Goal: Use online tool/utility: Utilize a website feature to perform a specific function

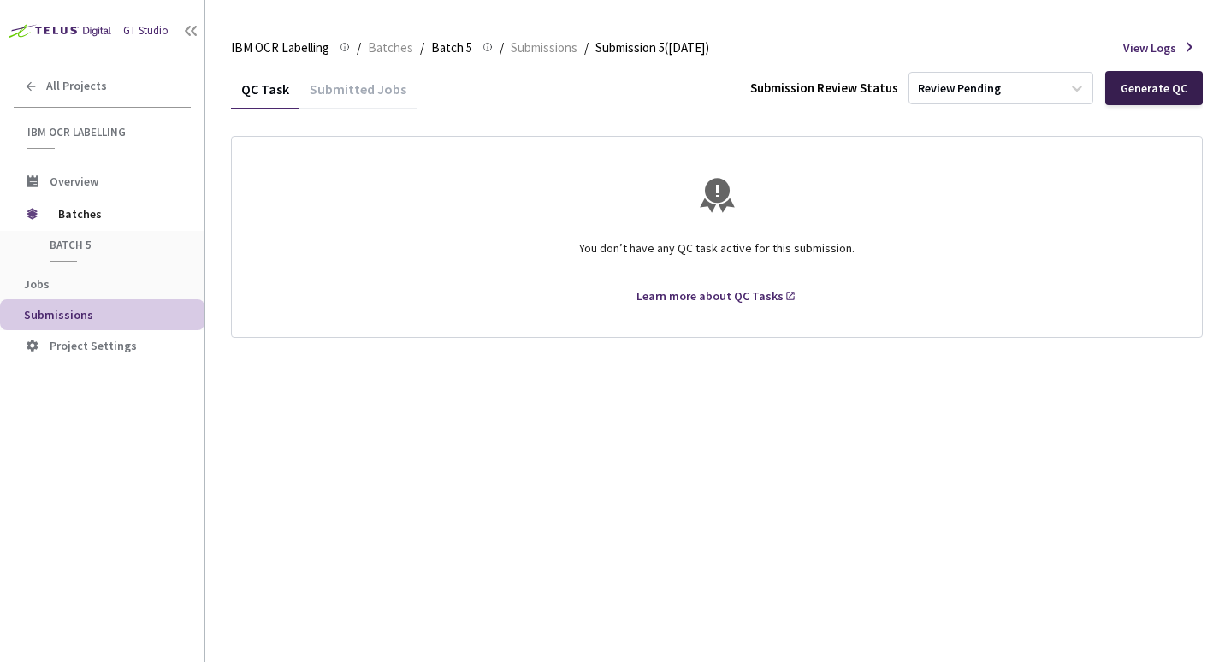
click at [1145, 97] on div "Generate QC" at bounding box center [1153, 88] width 97 height 34
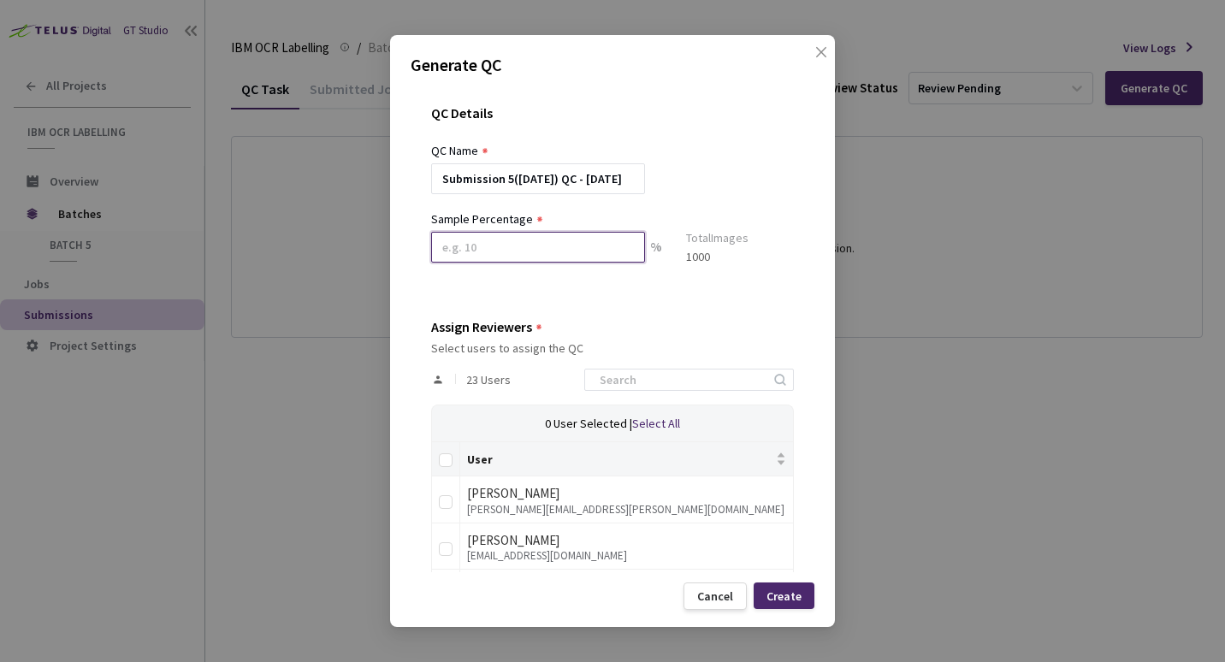
click at [465, 254] on input at bounding box center [538, 247] width 214 height 31
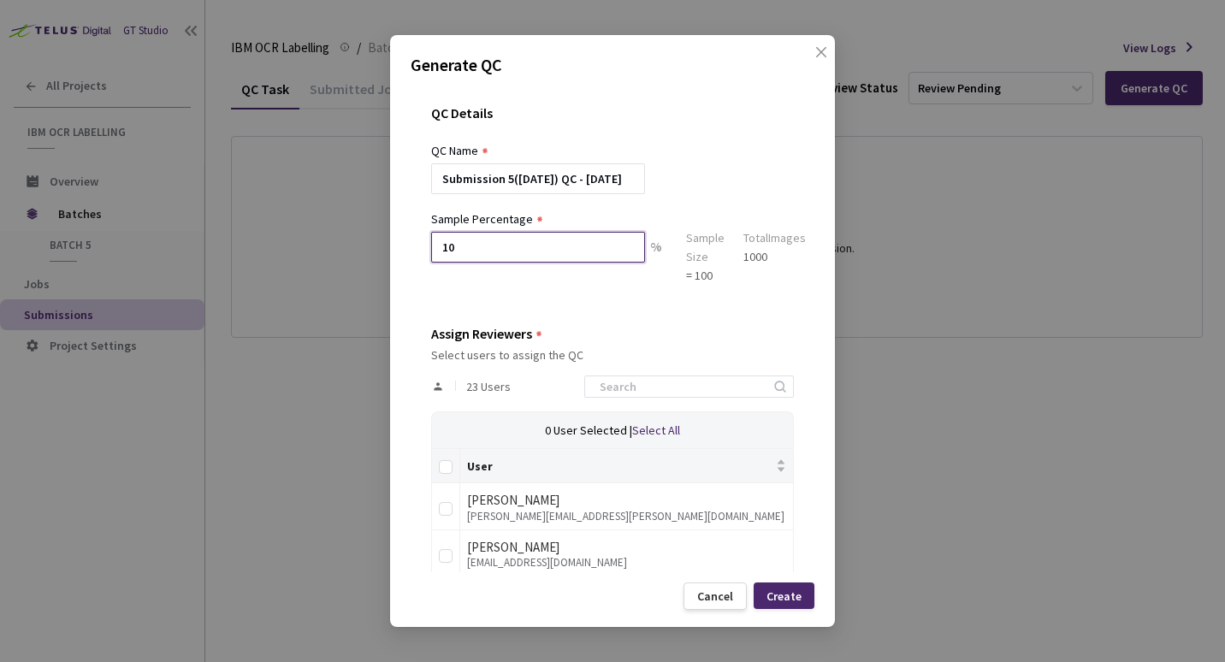
type input "10"
click at [463, 287] on div "QC Details QC Name Submission 5([DATE]) QC - [DATE] Sample Percentage 10 % Samp…" at bounding box center [612, 328] width 404 height 487
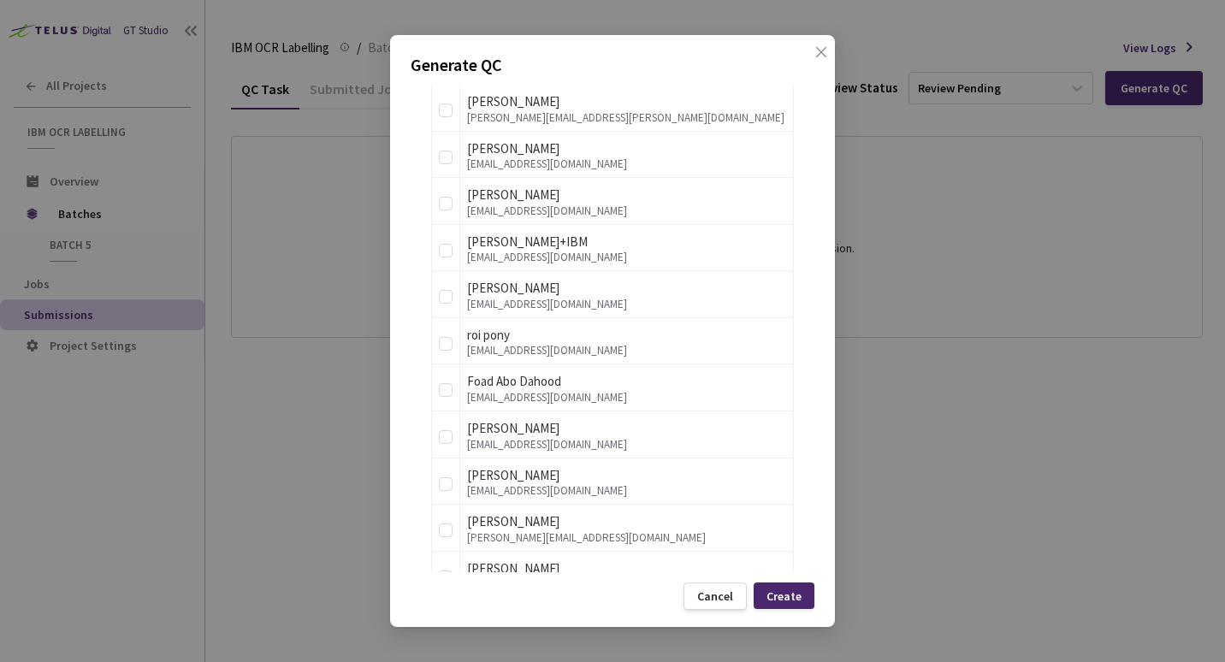
scroll to position [400, 0]
drag, startPoint x: 442, startPoint y: 204, endPoint x: 449, endPoint y: 224, distance: 21.6
click at [442, 205] on input "checkbox" at bounding box center [446, 202] width 14 height 14
checkbox input "true"
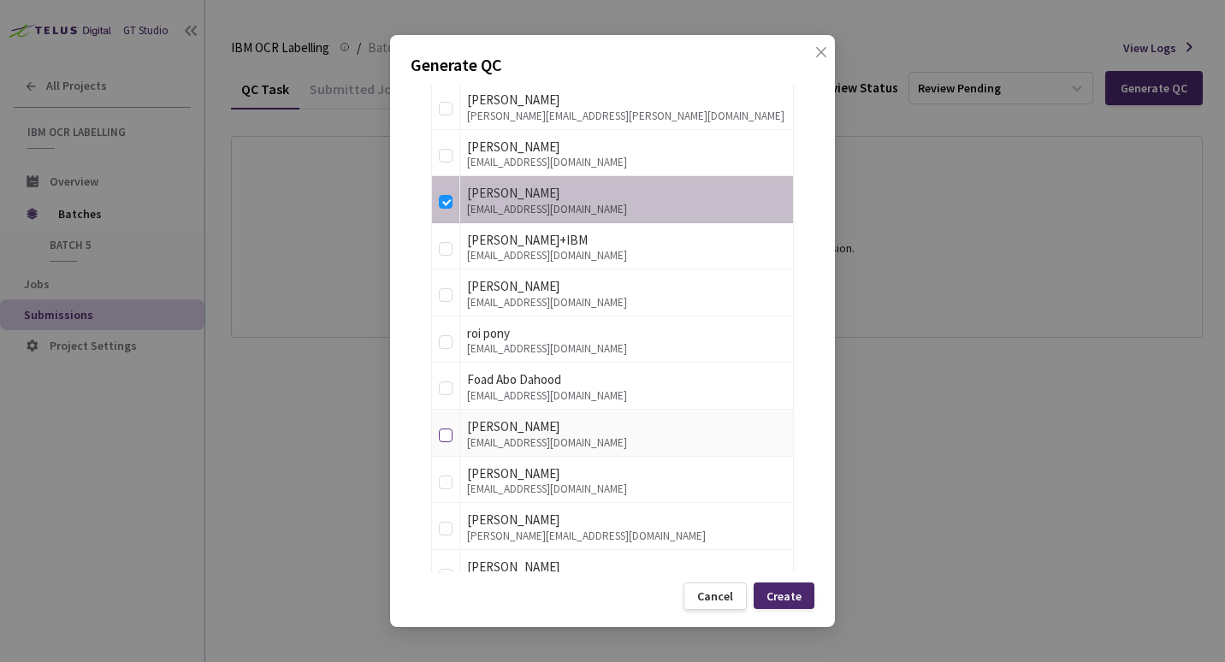
click at [448, 435] on input "checkbox" at bounding box center [446, 435] width 14 height 14
checkbox input "true"
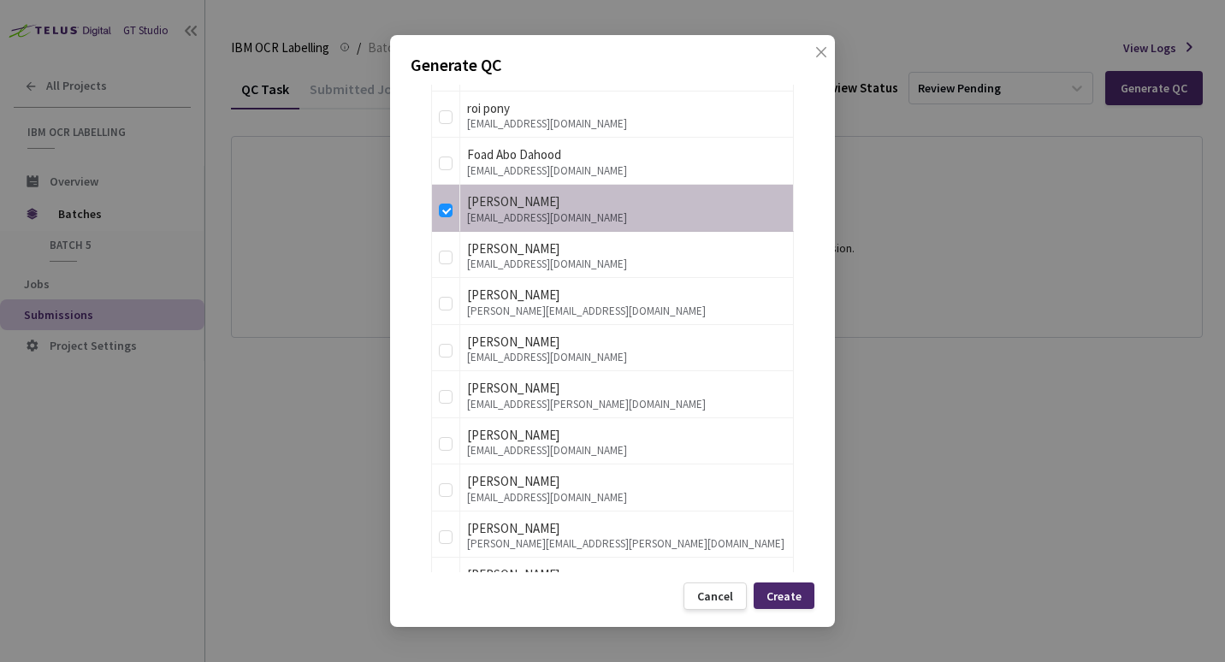
scroll to position [630, 0]
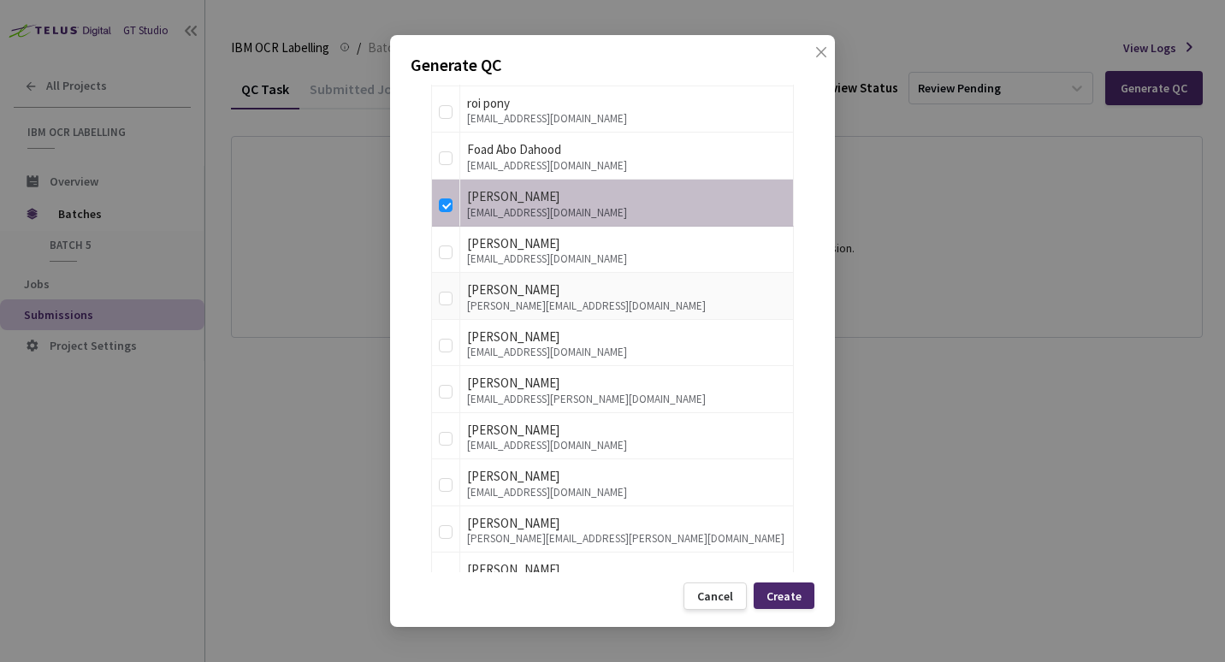
click at [456, 302] on td at bounding box center [446, 296] width 28 height 47
click at [446, 304] on input "checkbox" at bounding box center [446, 299] width 14 height 14
checkbox input "true"
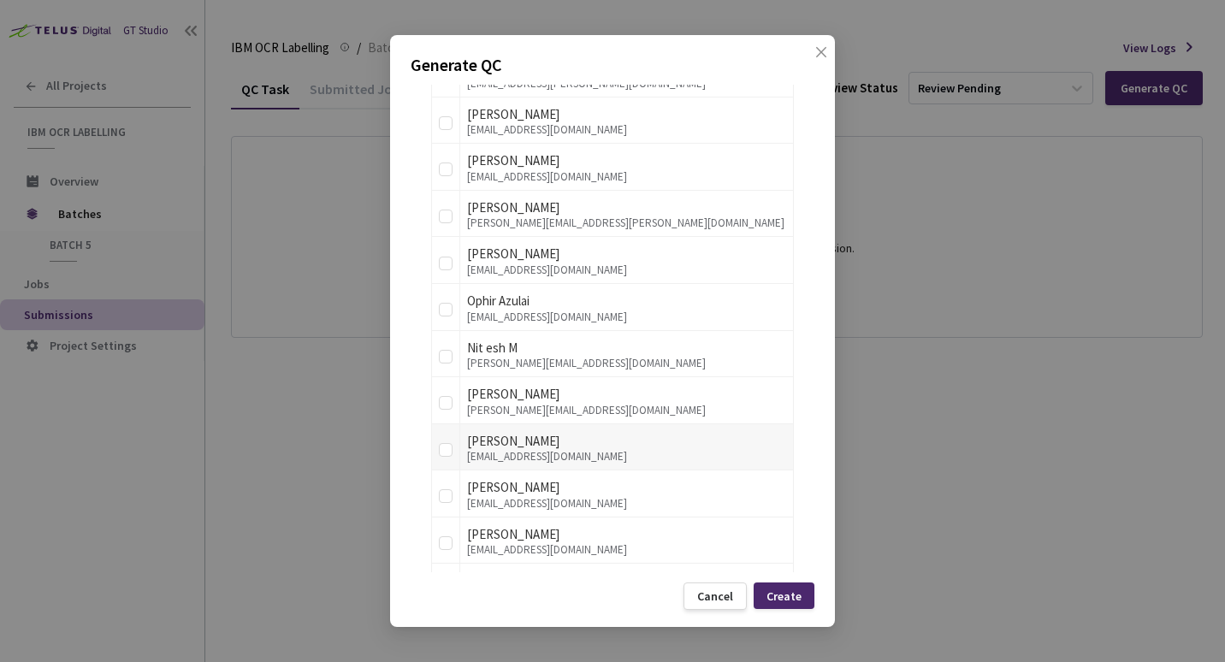
scroll to position [947, 0]
click at [446, 403] on input "checkbox" at bounding box center [446, 402] width 14 height 14
checkbox input "true"
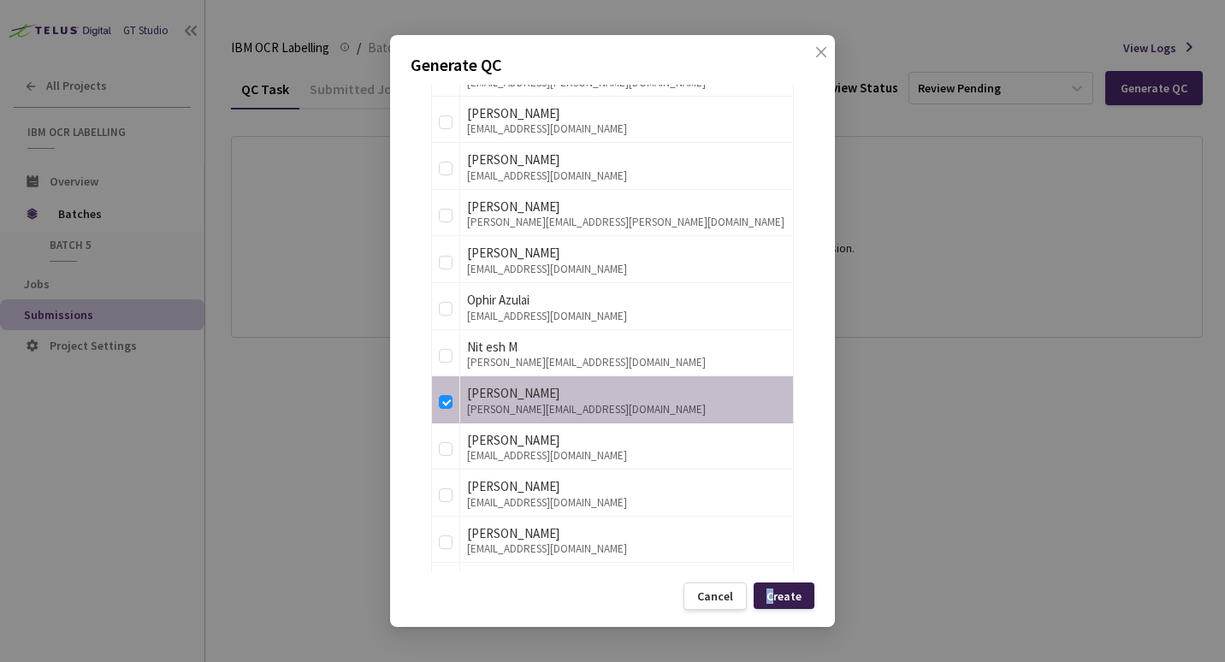
click at [772, 596] on div "Create" at bounding box center [783, 596] width 35 height 14
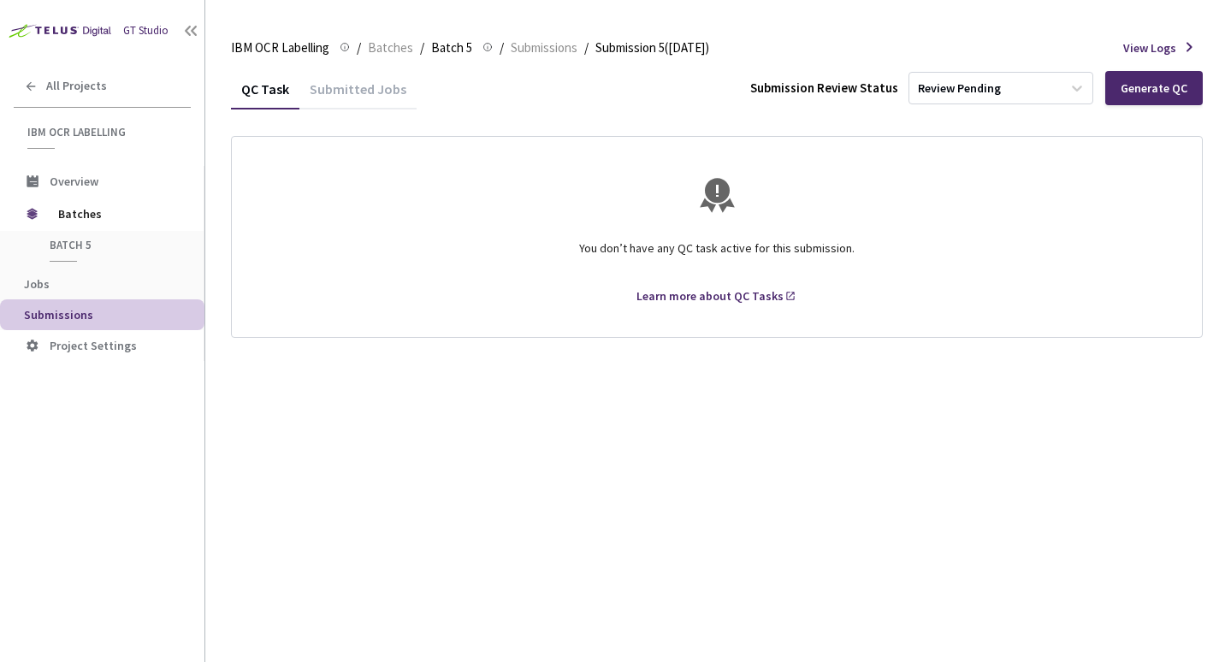
click at [607, 387] on div "QC Task Submitted Jobs Submission Review Status Review Pending Generate QC You …" at bounding box center [716, 364] width 971 height 593
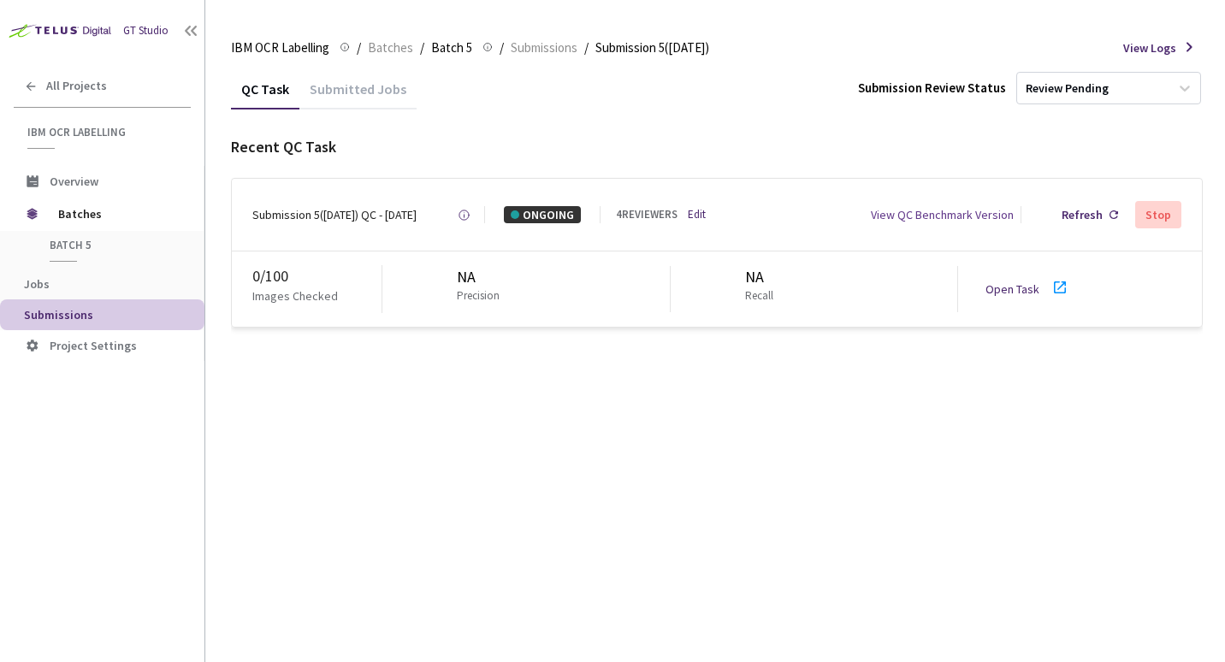
click at [1009, 288] on link "Open Task" at bounding box center [1012, 288] width 54 height 15
